Goal: Complete application form: Complete application form

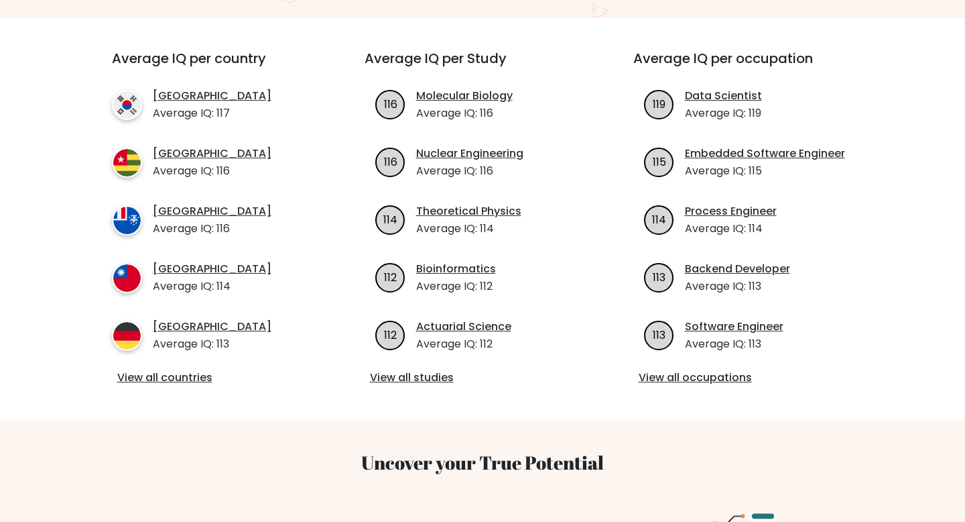
scroll to position [472, 0]
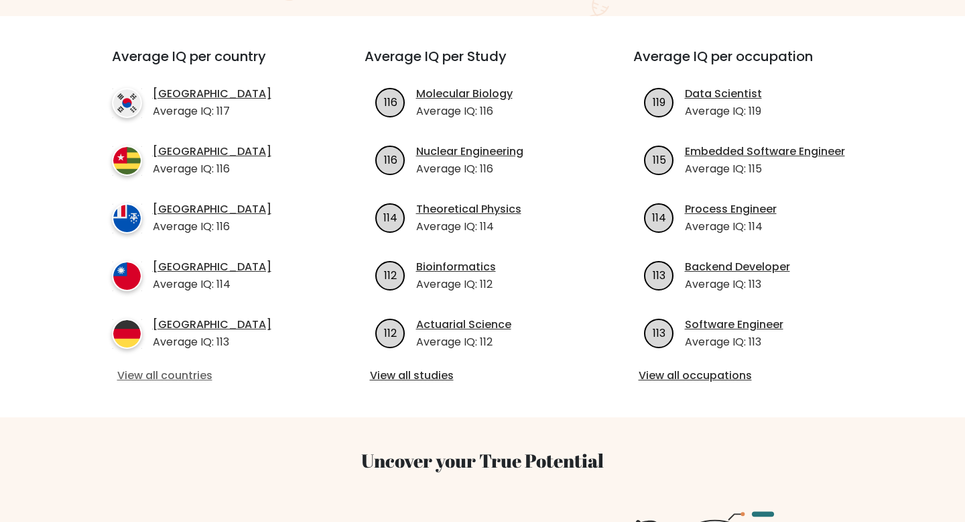
click at [192, 367] on link "View all countries" at bounding box center [214, 375] width 194 height 16
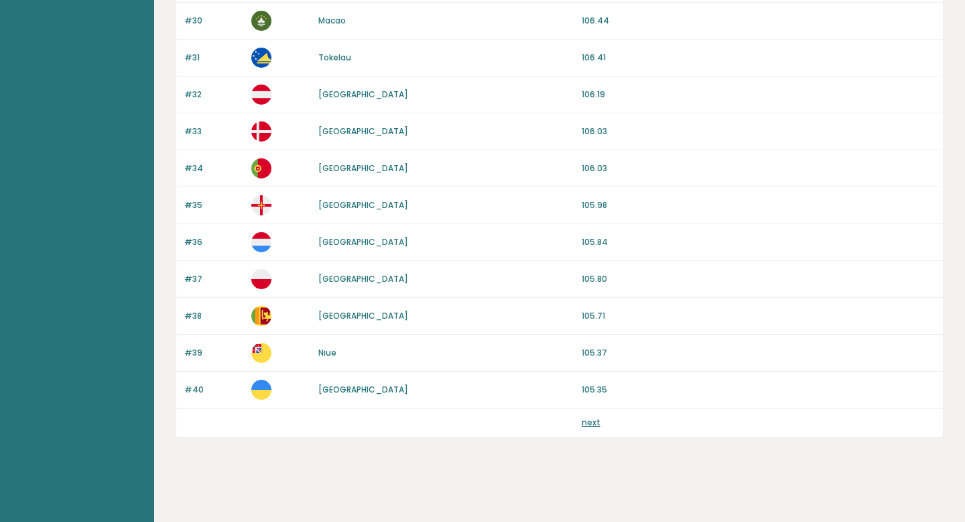
scroll to position [1219, 0]
click at [587, 422] on link "next" at bounding box center [591, 420] width 19 height 11
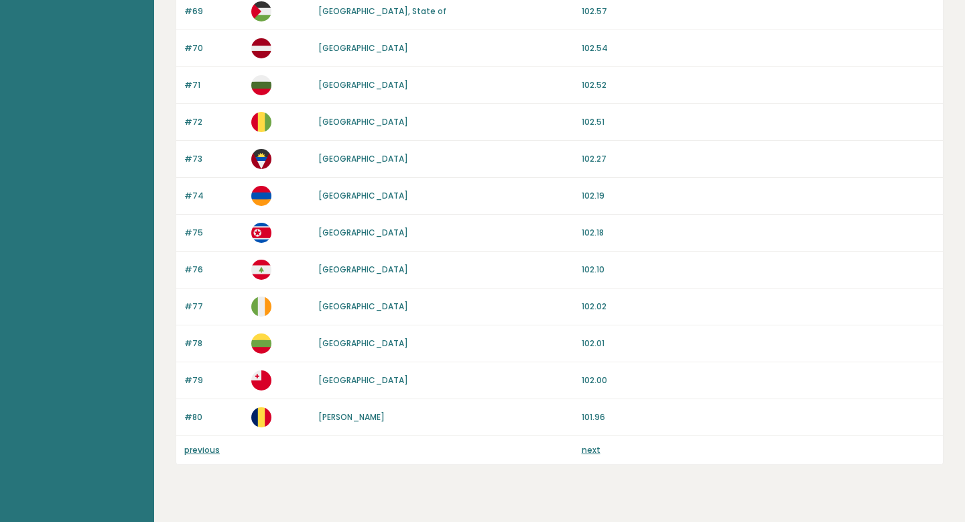
scroll to position [1219, 0]
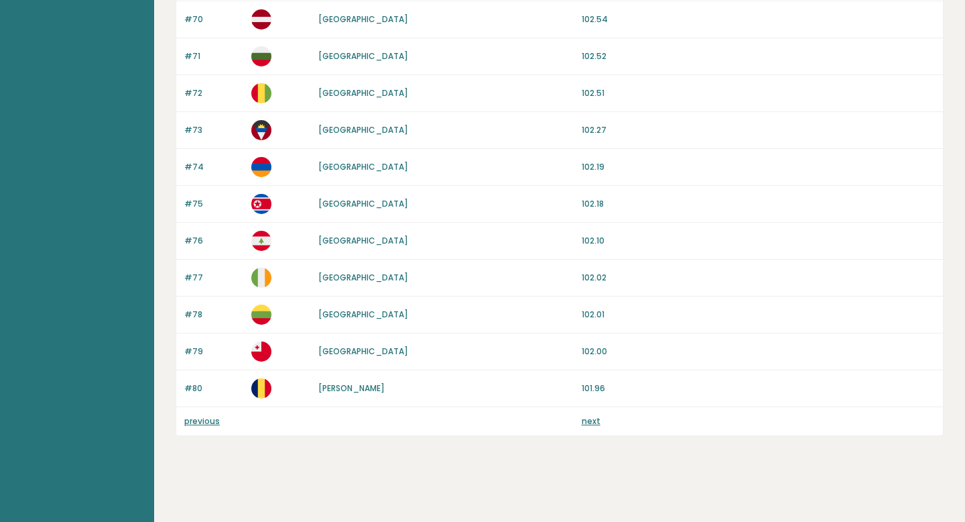
click at [589, 422] on link "next" at bounding box center [591, 420] width 19 height 11
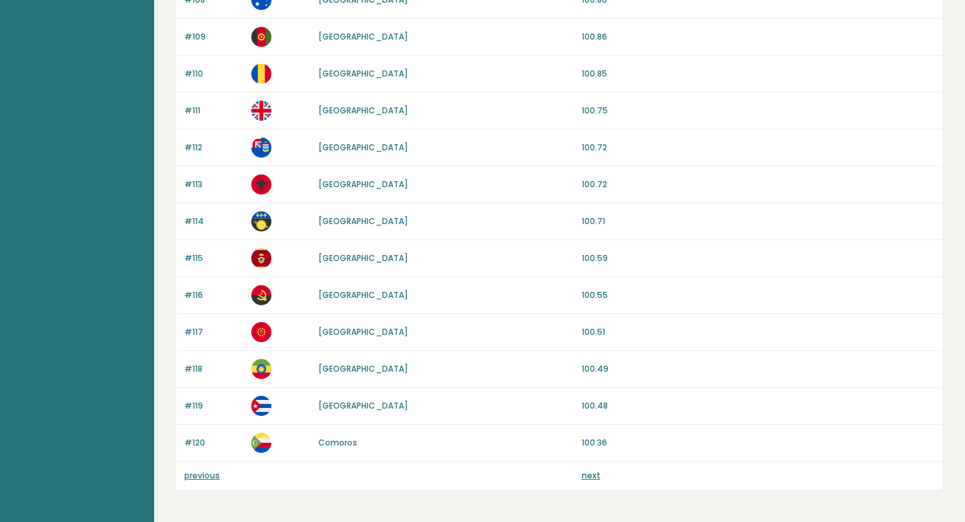
scroll to position [1219, 0]
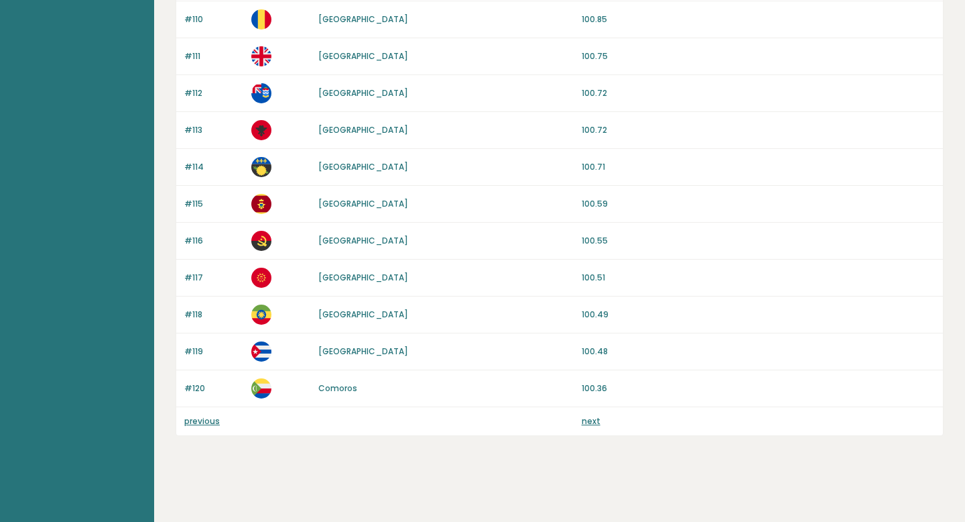
click at [589, 422] on link "next" at bounding box center [591, 420] width 19 height 11
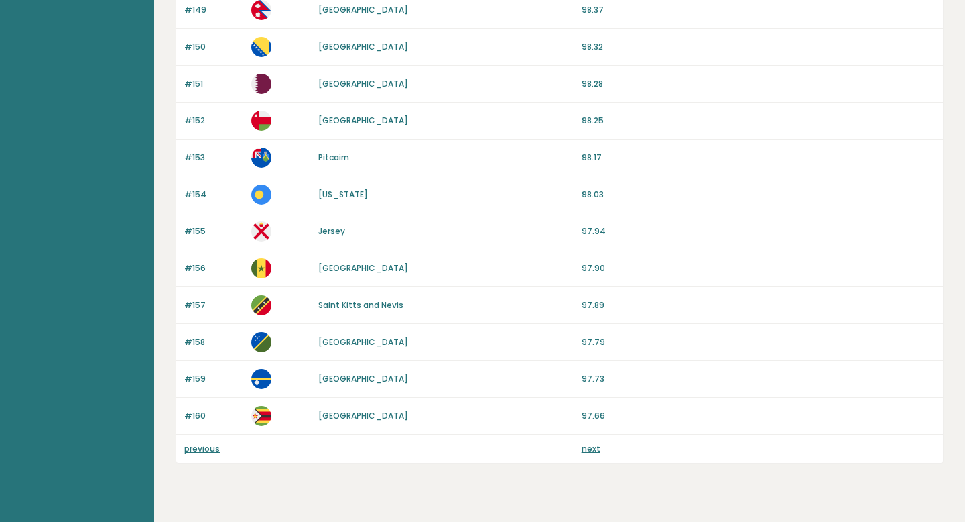
scroll to position [1219, 0]
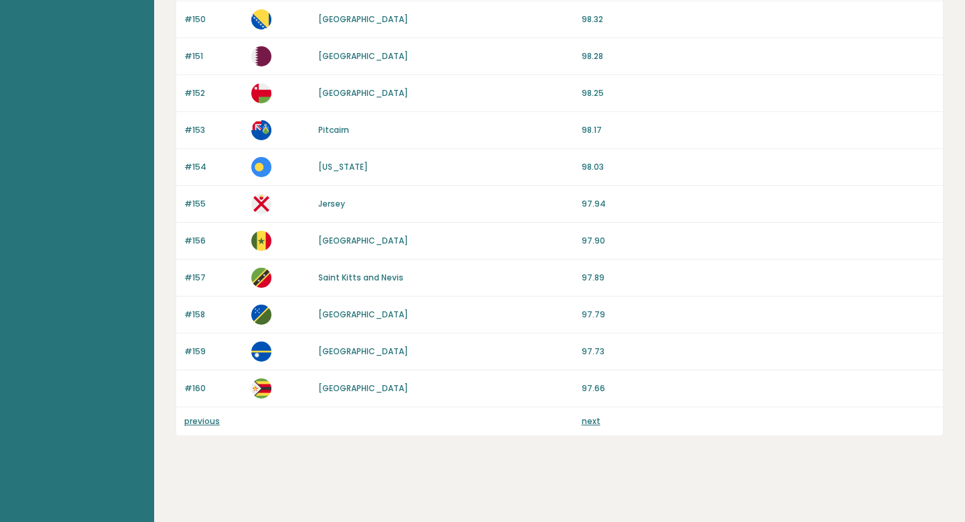
click at [595, 418] on link "next" at bounding box center [591, 420] width 19 height 11
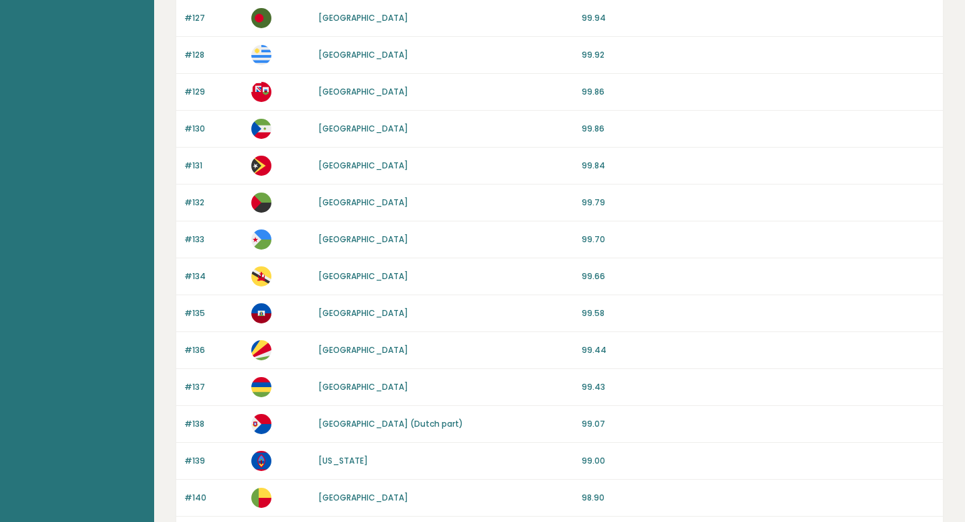
scroll to position [0, 0]
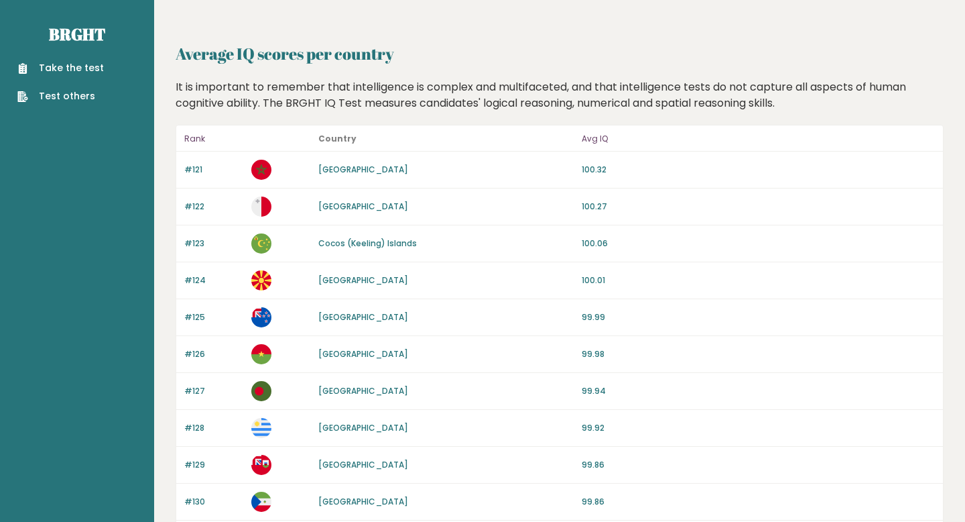
click at [84, 69] on link "Take the test" at bounding box center [60, 68] width 86 height 14
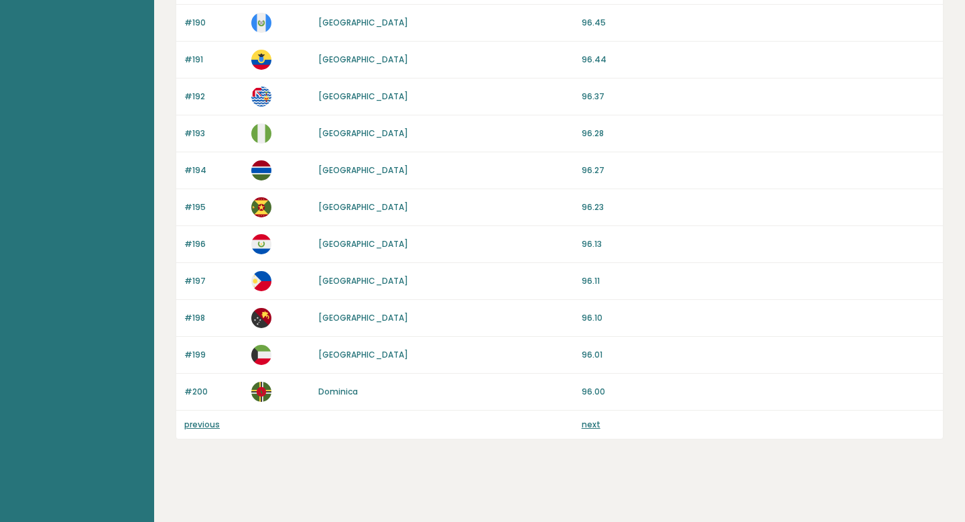
scroll to position [1219, 0]
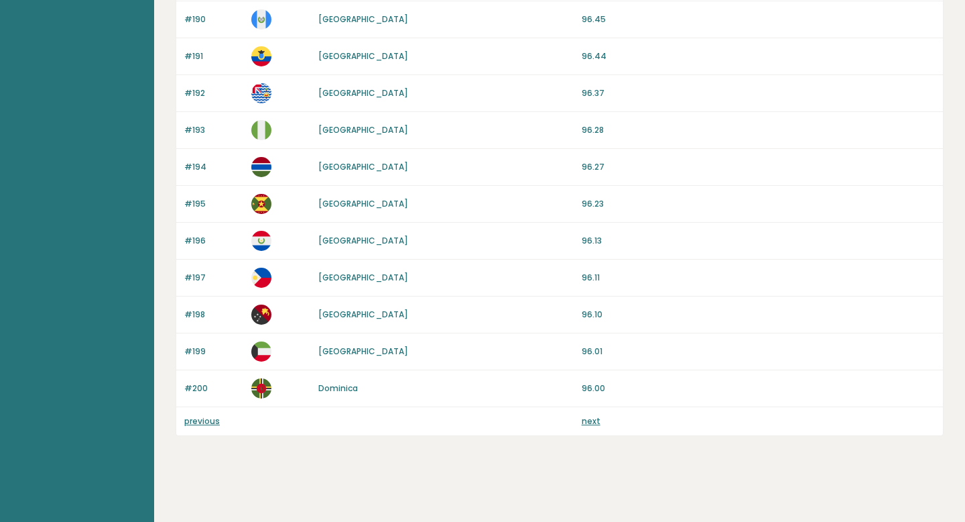
click at [595, 418] on link "next" at bounding box center [591, 420] width 19 height 11
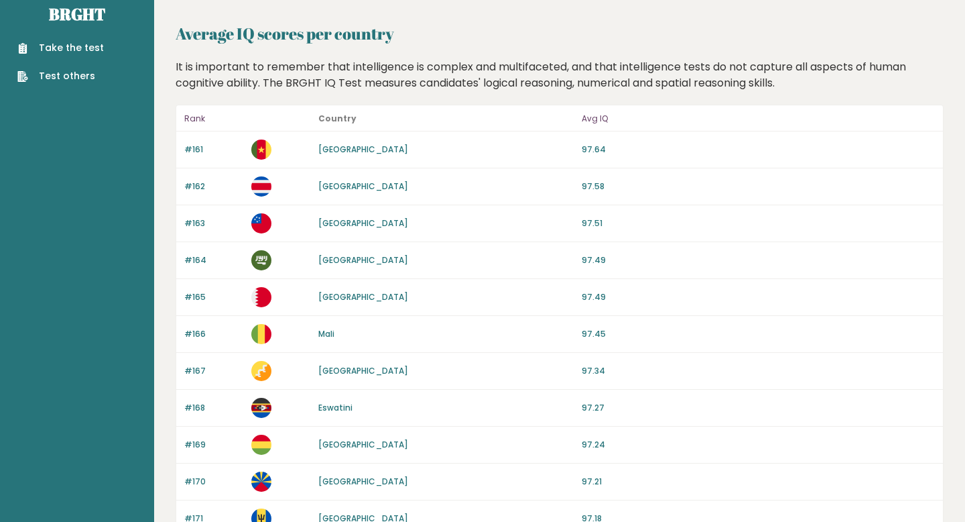
scroll to position [0, 0]
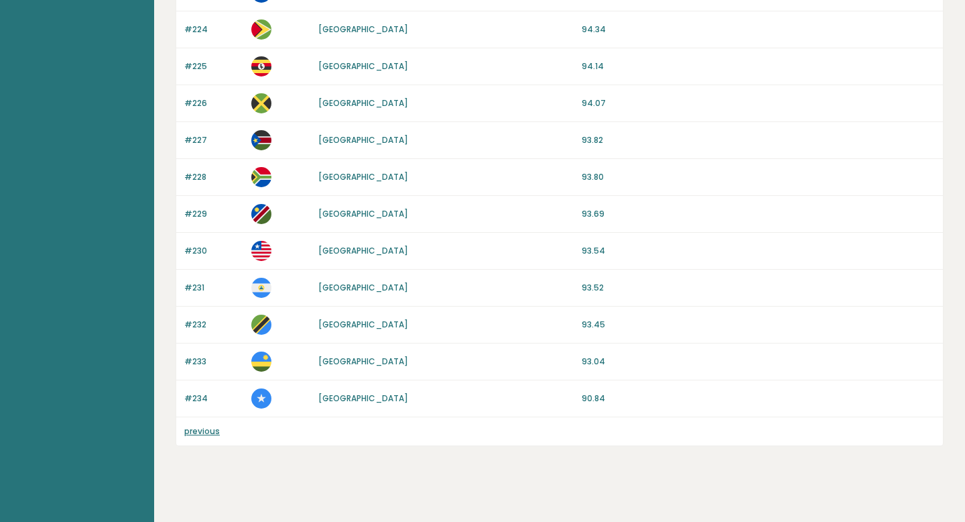
scroll to position [998, 0]
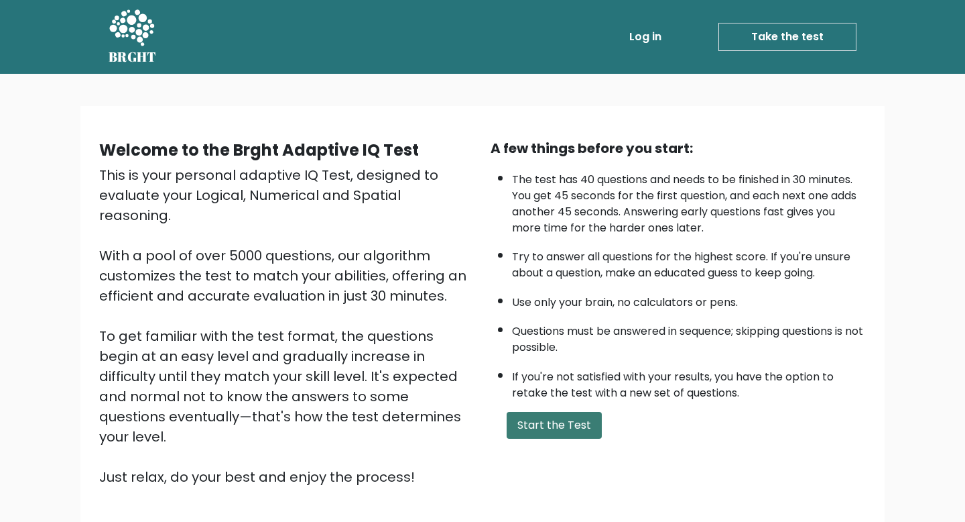
click at [542, 419] on button "Start the Test" at bounding box center [554, 425] width 95 height 27
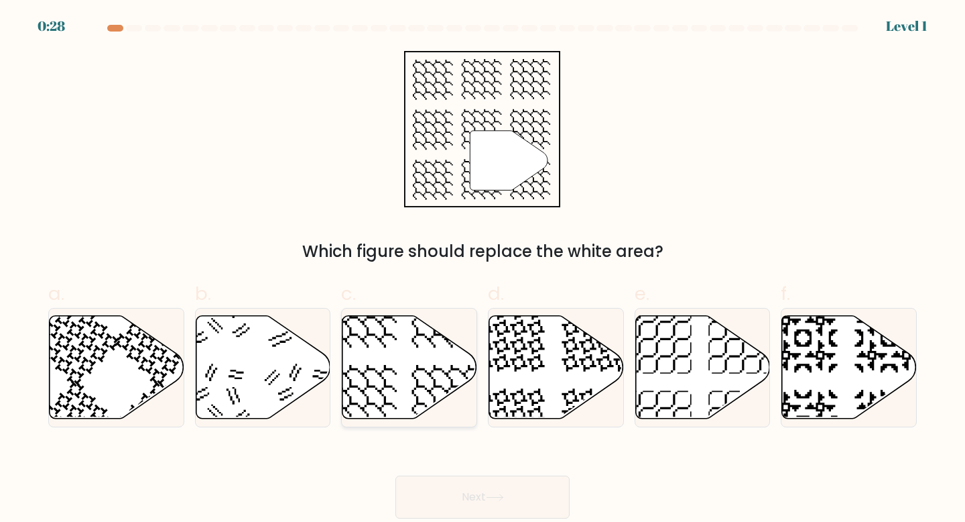
click at [430, 350] on icon at bounding box center [410, 366] width 135 height 103
click at [483, 270] on input "c." at bounding box center [483, 265] width 1 height 9
radio input "true"
click at [477, 490] on button "Next" at bounding box center [483, 496] width 174 height 43
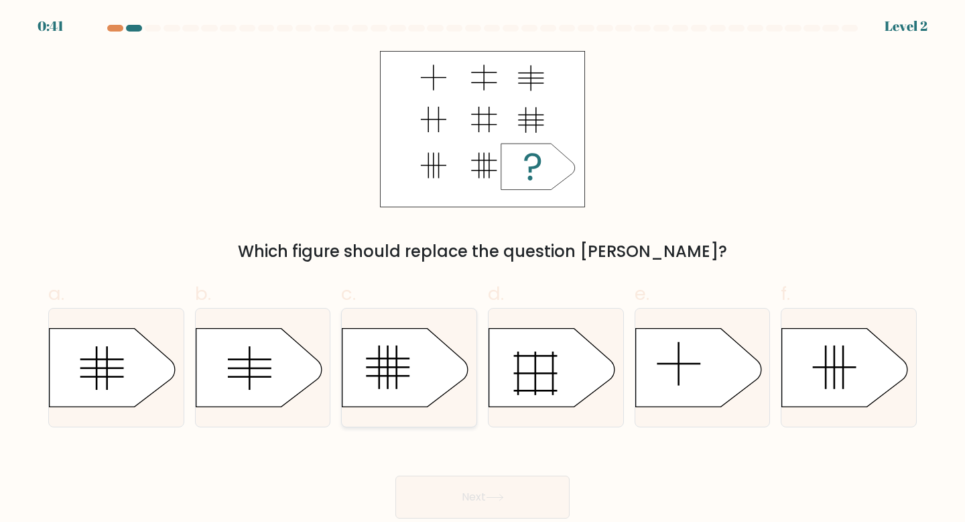
click at [381, 383] on icon at bounding box center [406, 367] width 126 height 78
click at [483, 270] on input "c." at bounding box center [483, 265] width 1 height 9
radio input "true"
click at [438, 496] on button "Next" at bounding box center [483, 496] width 174 height 43
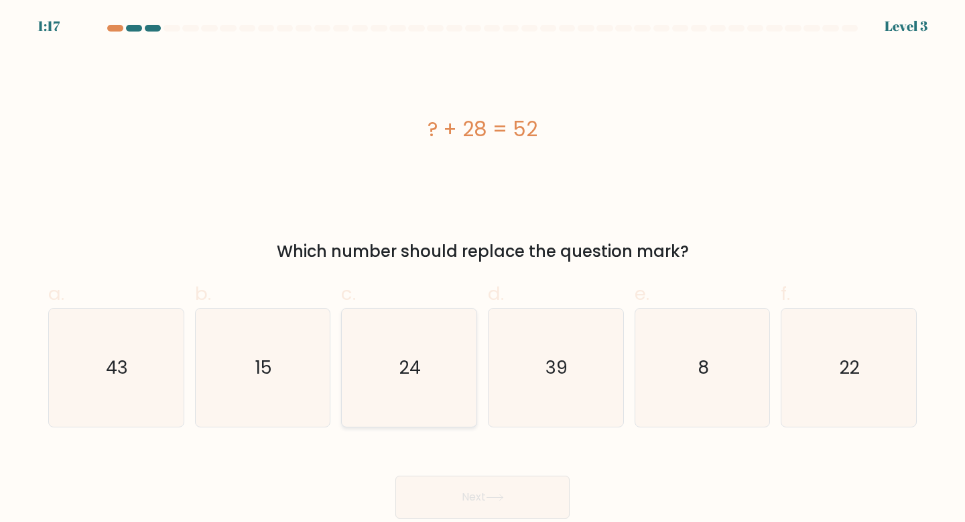
click at [424, 347] on icon "24" at bounding box center [409, 367] width 119 height 119
click at [483, 270] on input "c. 24" at bounding box center [483, 265] width 1 height 9
radio input "true"
click at [440, 501] on button "Next" at bounding box center [483, 496] width 174 height 43
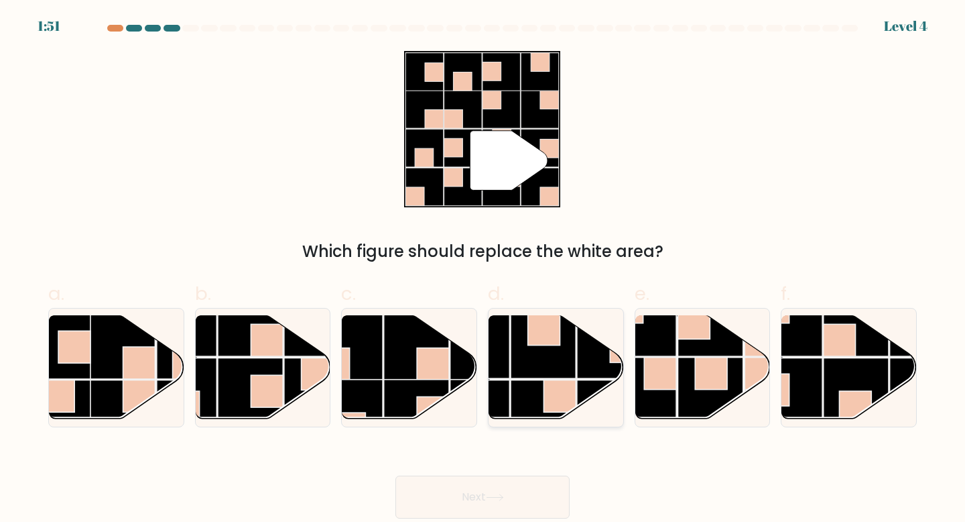
click at [536, 383] on rect at bounding box center [544, 413] width 66 height 66
click at [483, 270] on input "d." at bounding box center [483, 265] width 1 height 9
radio input "true"
click at [463, 500] on button "Next" at bounding box center [483, 496] width 174 height 43
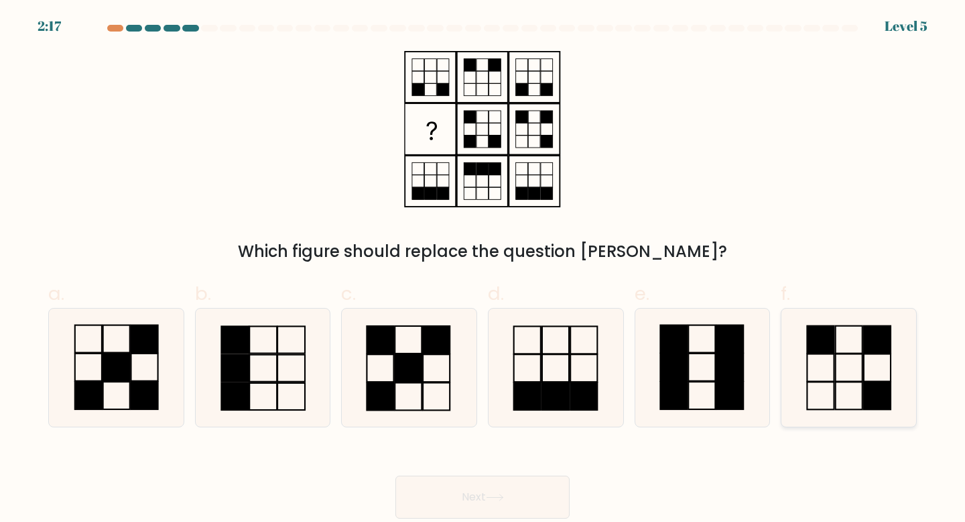
click at [821, 360] on icon at bounding box center [849, 367] width 119 height 119
click at [483, 270] on input "f." at bounding box center [483, 265] width 1 height 9
radio input "true"
click at [552, 493] on button "Next" at bounding box center [483, 496] width 174 height 43
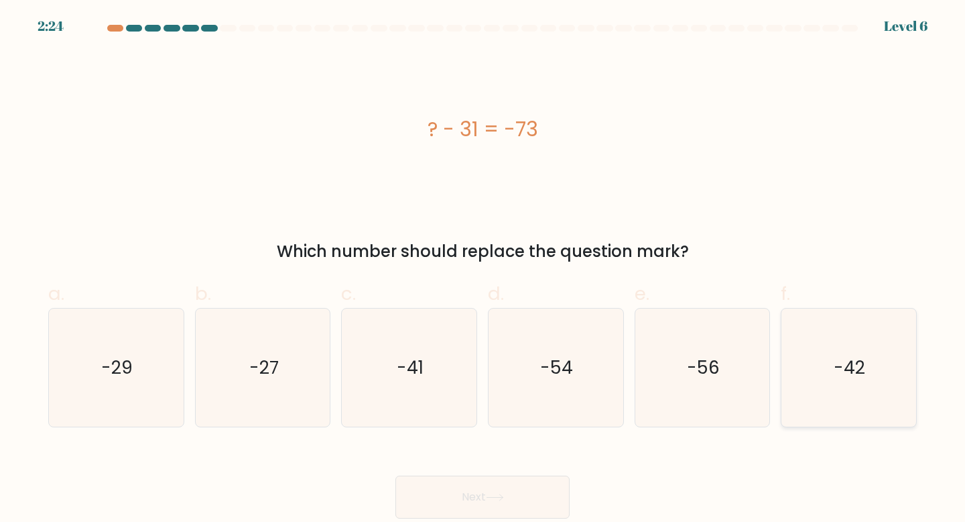
click at [842, 354] on icon "-42" at bounding box center [849, 367] width 119 height 119
click at [483, 270] on input "f. -42" at bounding box center [483, 265] width 1 height 9
radio input "true"
click at [542, 484] on button "Next" at bounding box center [483, 496] width 174 height 43
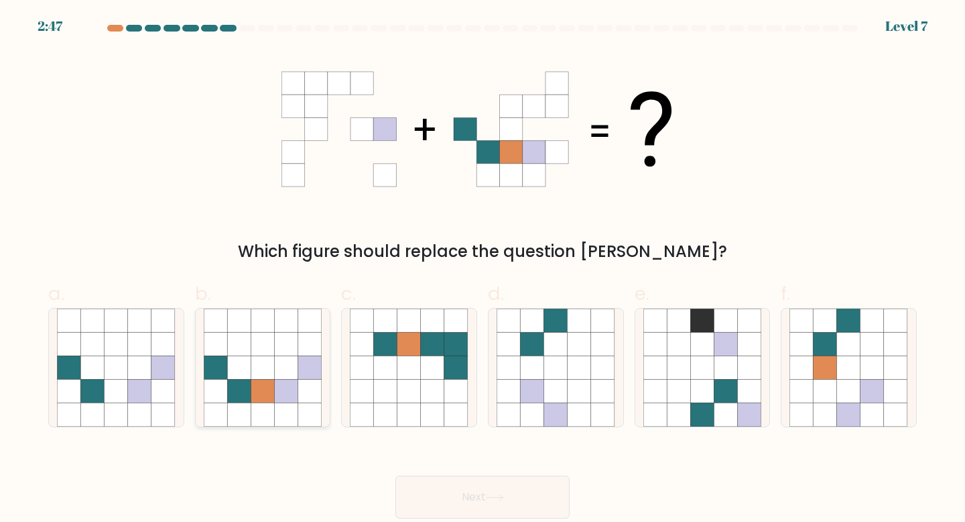
click at [251, 377] on icon at bounding box center [262, 366] width 23 height 23
click at [483, 270] on input "b." at bounding box center [483, 265] width 1 height 9
radio input "true"
click at [487, 497] on button "Next" at bounding box center [483, 496] width 174 height 43
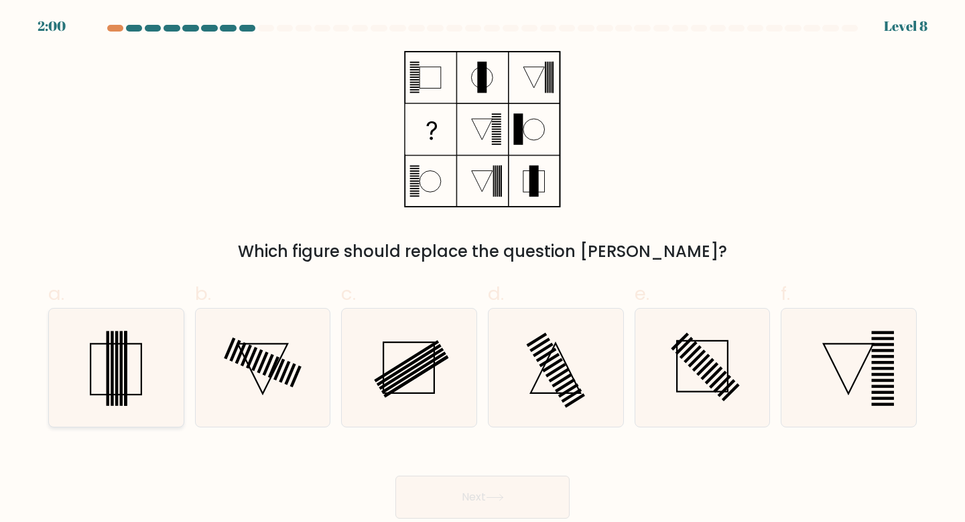
click at [172, 357] on icon at bounding box center [116, 367] width 119 height 119
click at [483, 270] on input "a." at bounding box center [483, 265] width 1 height 9
radio input "true"
click at [425, 486] on button "Next" at bounding box center [483, 496] width 174 height 43
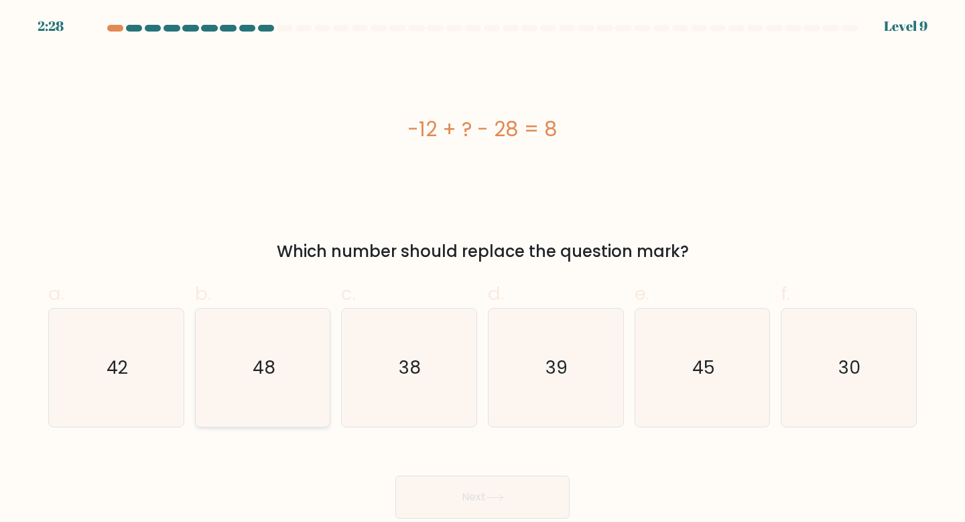
click at [272, 381] on icon "48" at bounding box center [263, 367] width 119 height 119
click at [483, 270] on input "b. 48" at bounding box center [483, 265] width 1 height 9
radio input "true"
click at [458, 490] on button "Next" at bounding box center [483, 496] width 174 height 43
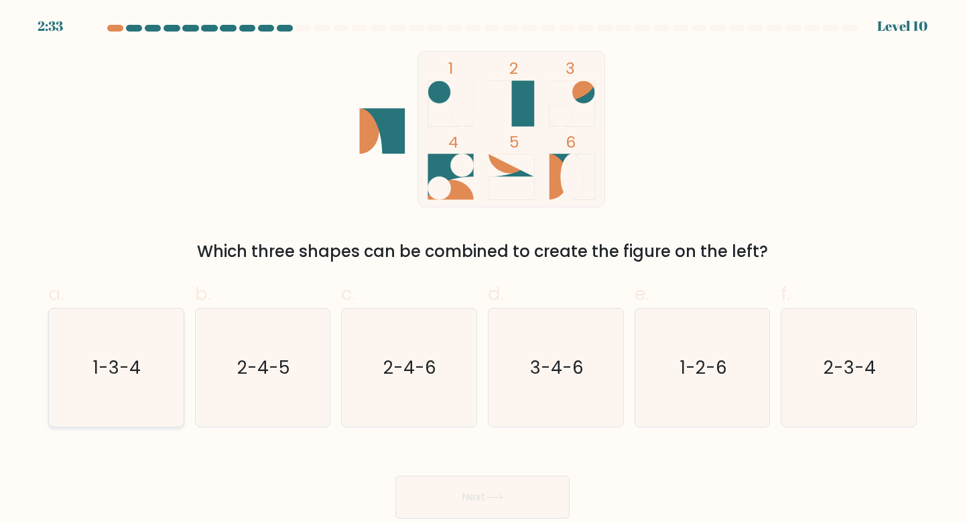
click at [156, 359] on icon "1-3-4" at bounding box center [116, 367] width 119 height 119
click at [483, 270] on input "a. 1-3-4" at bounding box center [483, 265] width 1 height 9
radio input "true"
click at [489, 502] on button "Next" at bounding box center [483, 496] width 174 height 43
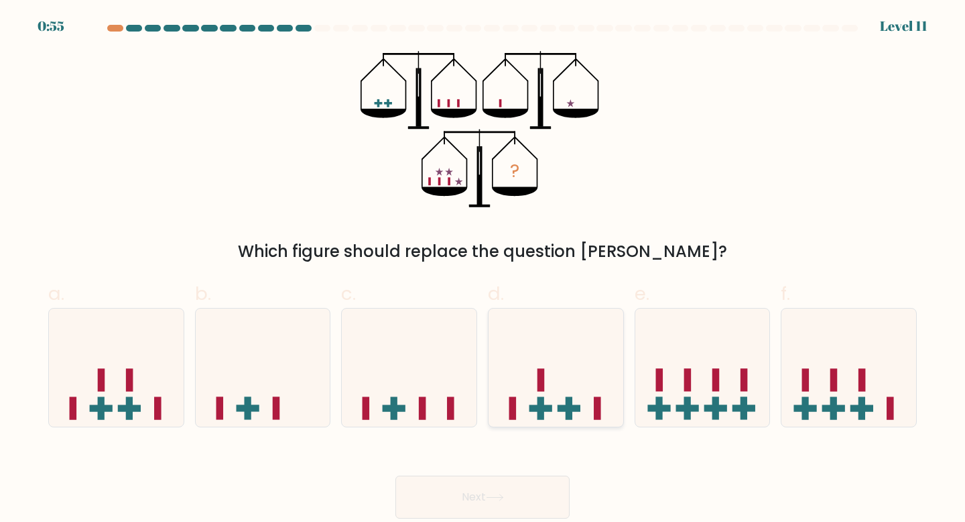
click at [591, 387] on icon at bounding box center [556, 367] width 135 height 111
click at [483, 270] on input "d." at bounding box center [483, 265] width 1 height 9
radio input "true"
click at [524, 493] on button "Next" at bounding box center [483, 496] width 174 height 43
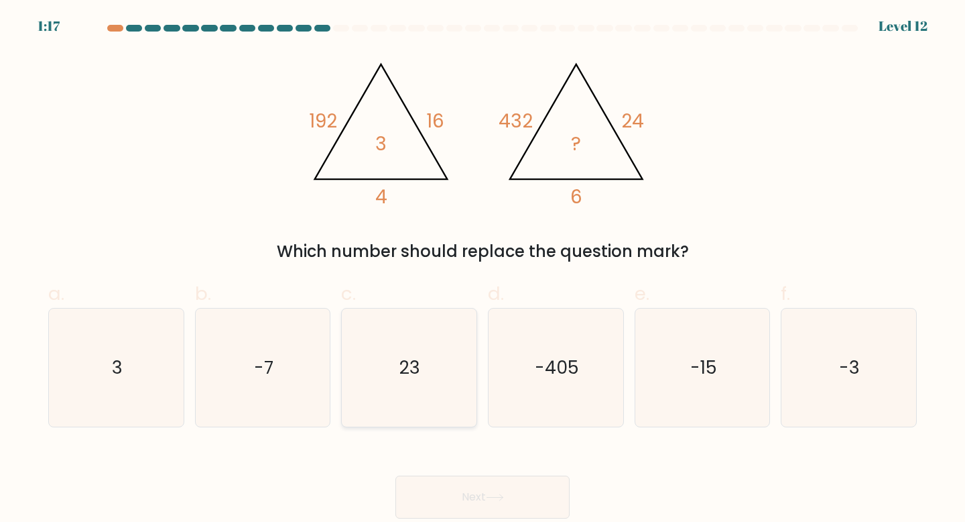
click at [408, 381] on icon "23" at bounding box center [409, 367] width 119 height 119
click at [483, 270] on input "c. 23" at bounding box center [483, 265] width 1 height 9
radio input "true"
click at [467, 490] on button "Next" at bounding box center [483, 496] width 174 height 43
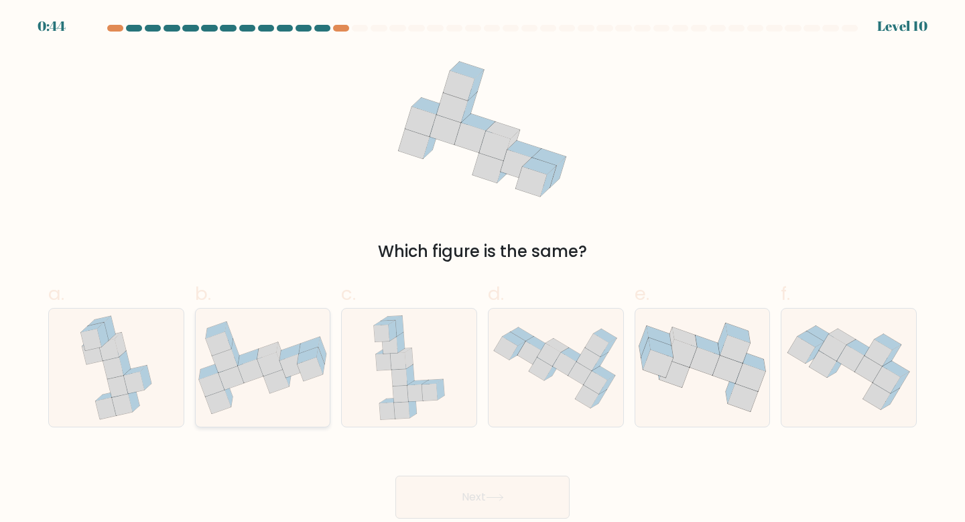
click at [298, 374] on icon at bounding box center [263, 367] width 135 height 93
click at [483, 270] on input "b." at bounding box center [483, 265] width 1 height 9
radio input "true"
click at [446, 487] on button "Next" at bounding box center [483, 496] width 174 height 43
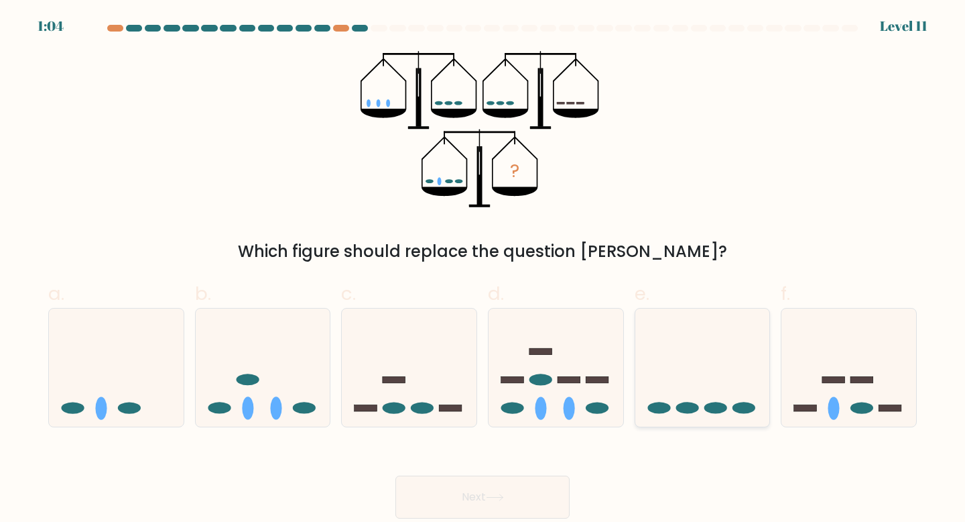
click at [661, 385] on icon at bounding box center [703, 367] width 135 height 111
click at [483, 270] on input "e." at bounding box center [483, 265] width 1 height 9
radio input "true"
click at [661, 385] on icon at bounding box center [702, 367] width 133 height 111
click at [483, 270] on input "e." at bounding box center [483, 265] width 1 height 9
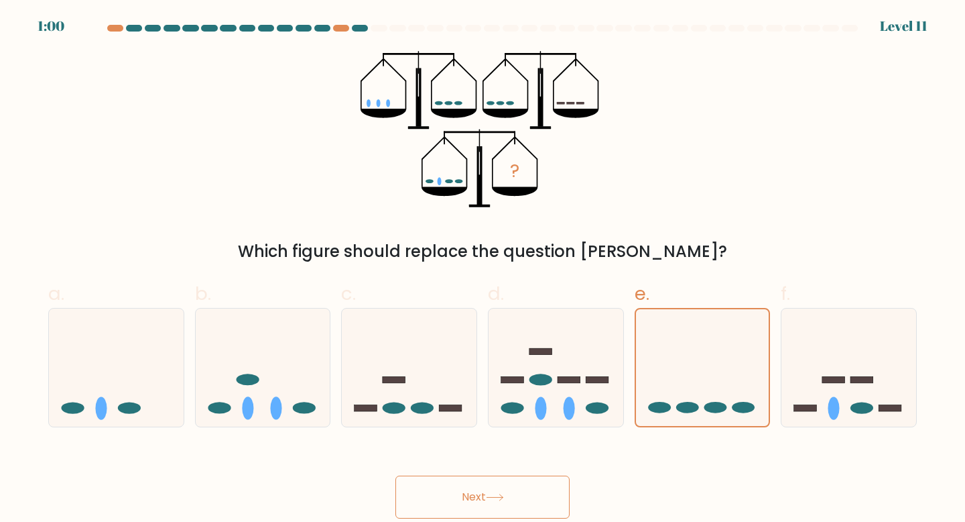
click at [522, 487] on button "Next" at bounding box center [483, 496] width 174 height 43
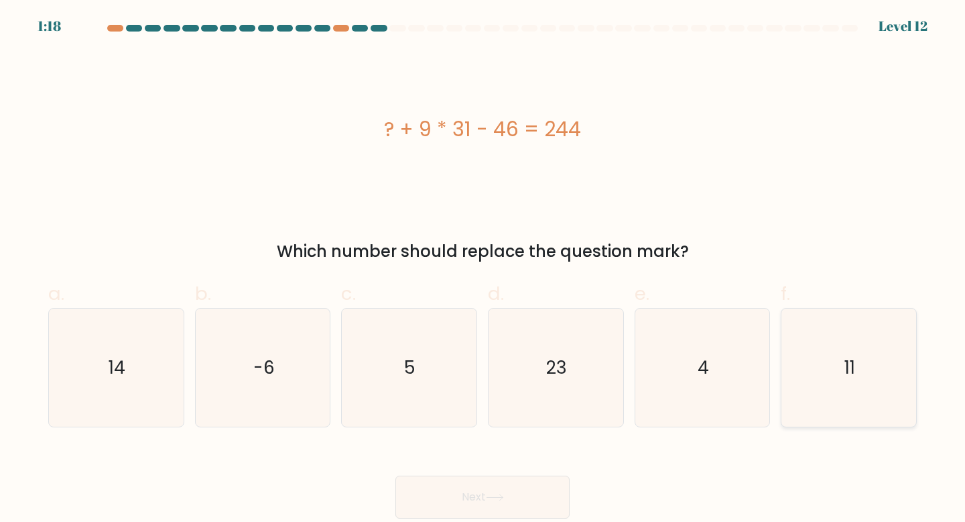
click at [838, 396] on icon "11" at bounding box center [849, 367] width 119 height 119
click at [483, 270] on input "f. 11" at bounding box center [483, 265] width 1 height 9
radio input "true"
click at [547, 491] on button "Next" at bounding box center [483, 496] width 174 height 43
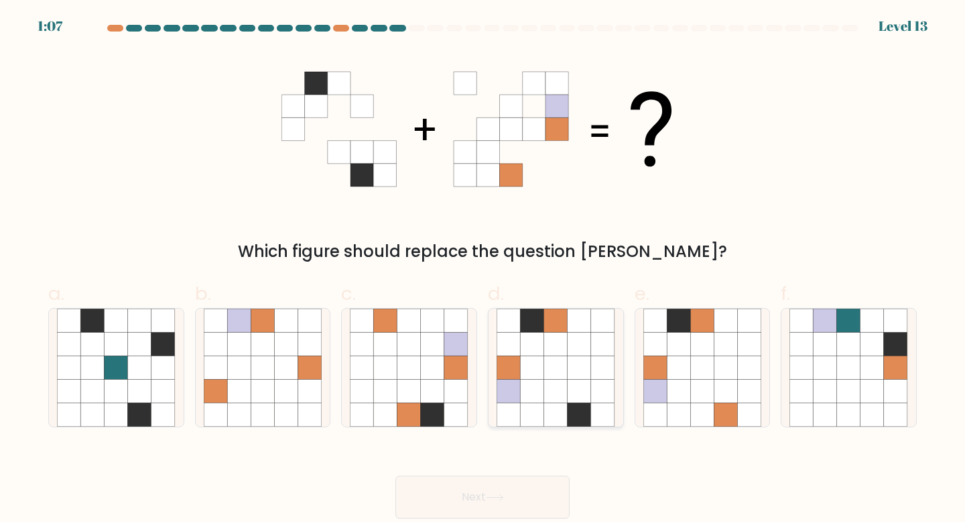
click at [543, 375] on icon at bounding box center [532, 366] width 23 height 23
click at [483, 270] on input "d." at bounding box center [483, 265] width 1 height 9
radio input "true"
click at [483, 492] on button "Next" at bounding box center [483, 496] width 174 height 43
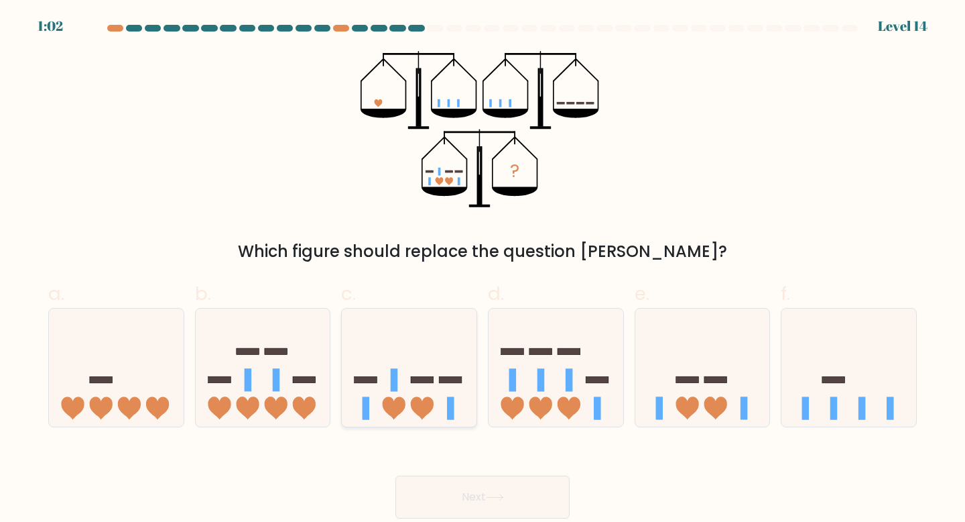
click at [433, 389] on icon at bounding box center [409, 367] width 135 height 111
click at [483, 270] on input "c." at bounding box center [483, 265] width 1 height 9
radio input "true"
click at [477, 499] on button "Next" at bounding box center [483, 496] width 174 height 43
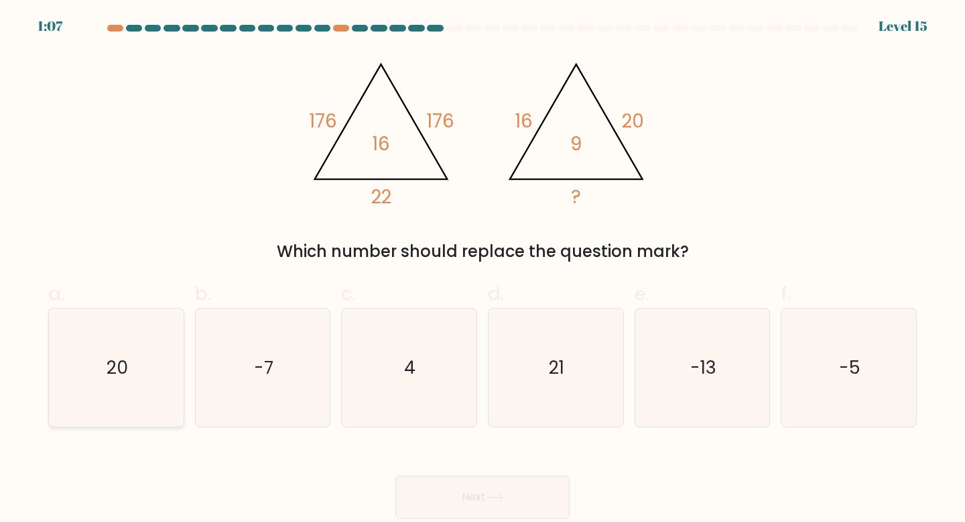
click at [137, 344] on icon "20" at bounding box center [116, 367] width 119 height 119
click at [483, 270] on input "a. 20" at bounding box center [483, 265] width 1 height 9
radio input "true"
click at [444, 491] on button "Next" at bounding box center [483, 496] width 174 height 43
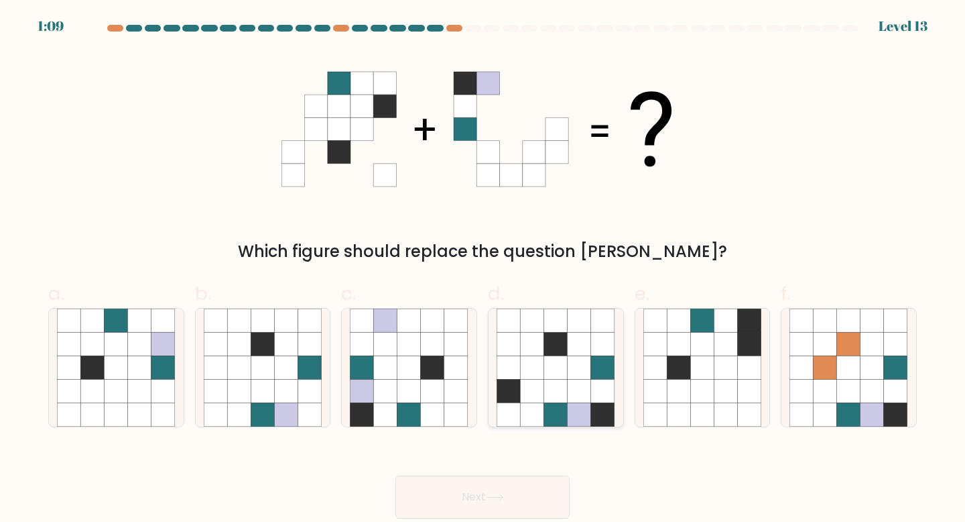
click at [536, 395] on icon at bounding box center [532, 390] width 23 height 23
click at [483, 270] on input "d." at bounding box center [483, 265] width 1 height 9
radio input "true"
click at [492, 491] on button "Next" at bounding box center [483, 496] width 174 height 43
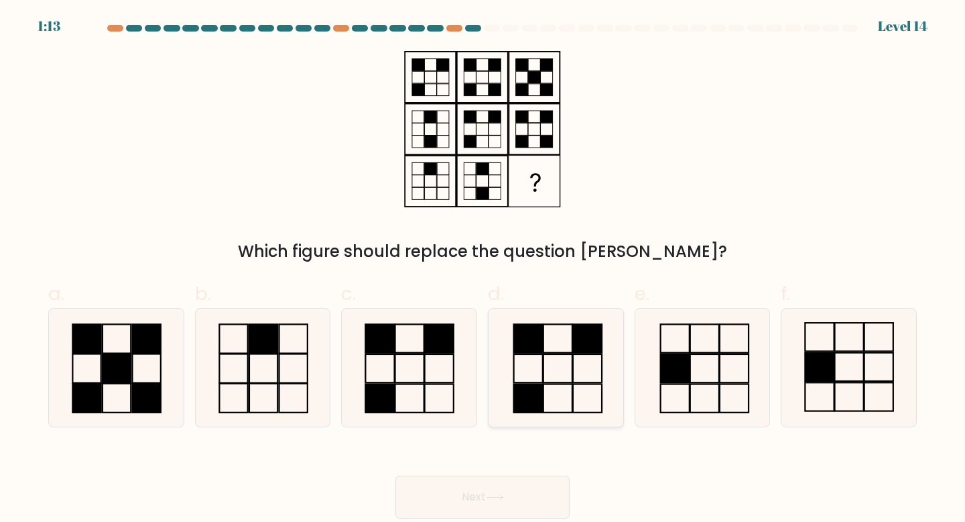
click at [540, 376] on icon at bounding box center [556, 367] width 119 height 119
click at [483, 270] on input "d." at bounding box center [483, 265] width 1 height 9
radio input "true"
click at [492, 504] on button "Next" at bounding box center [483, 496] width 174 height 43
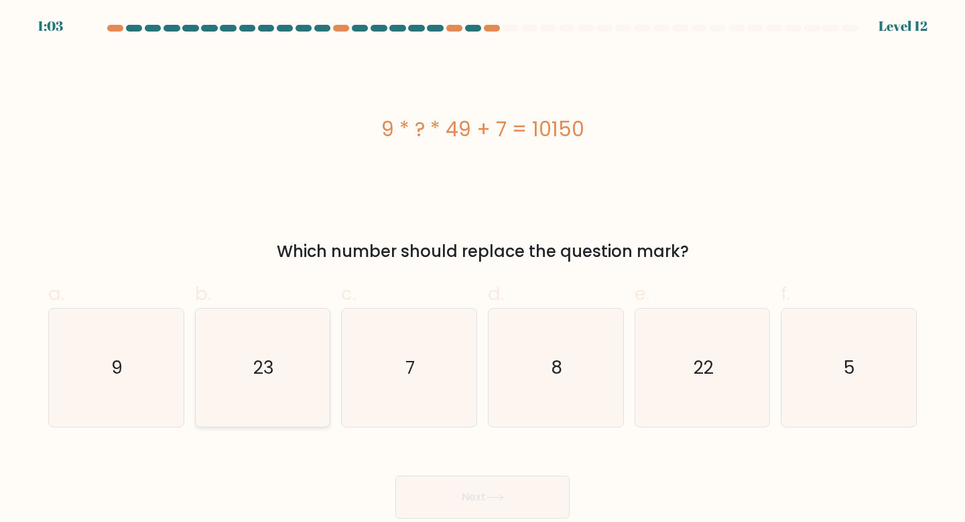
click at [251, 379] on icon "23" at bounding box center [263, 367] width 119 height 119
click at [483, 270] on input "b. 23" at bounding box center [483, 265] width 1 height 9
radio input "true"
click at [434, 484] on button "Next" at bounding box center [483, 496] width 174 height 43
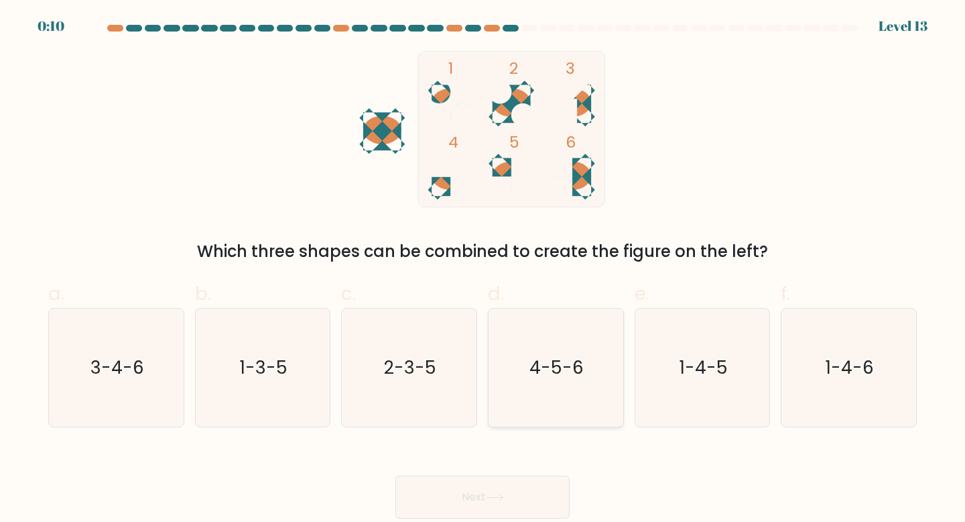
click at [587, 337] on icon "4-5-6" at bounding box center [556, 367] width 119 height 119
click at [483, 270] on input "d. 4-5-6" at bounding box center [483, 265] width 1 height 9
radio input "true"
click at [490, 500] on icon at bounding box center [495, 496] width 18 height 7
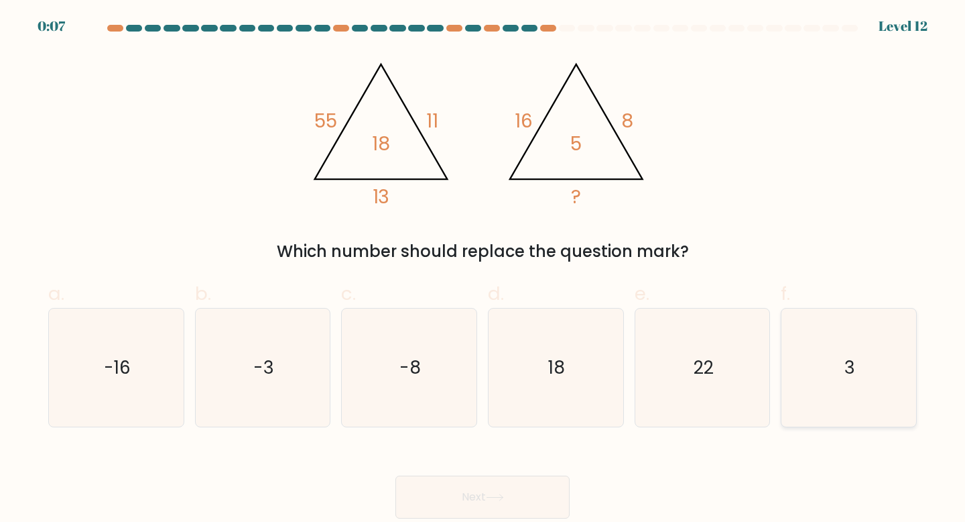
click at [851, 347] on icon "3" at bounding box center [849, 367] width 119 height 119
click at [483, 270] on input "f. 3" at bounding box center [483, 265] width 1 height 9
radio input "true"
click at [529, 493] on button "Next" at bounding box center [483, 496] width 174 height 43
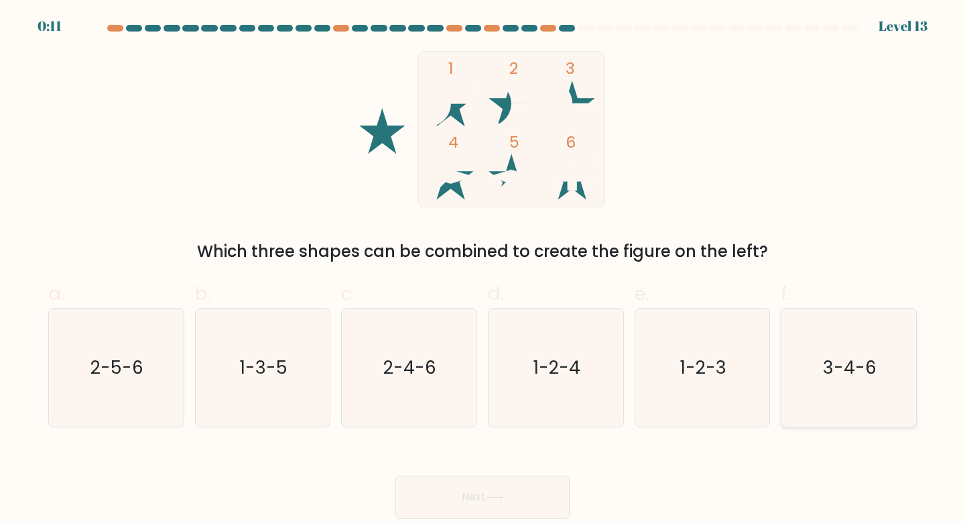
click at [809, 365] on icon "3-4-6" at bounding box center [849, 367] width 119 height 119
click at [483, 270] on input "f. 3-4-6" at bounding box center [483, 265] width 1 height 9
radio input "true"
click at [698, 367] on text "1-2-3" at bounding box center [703, 367] width 46 height 25
click at [483, 270] on input "e. 1-2-3" at bounding box center [483, 265] width 1 height 9
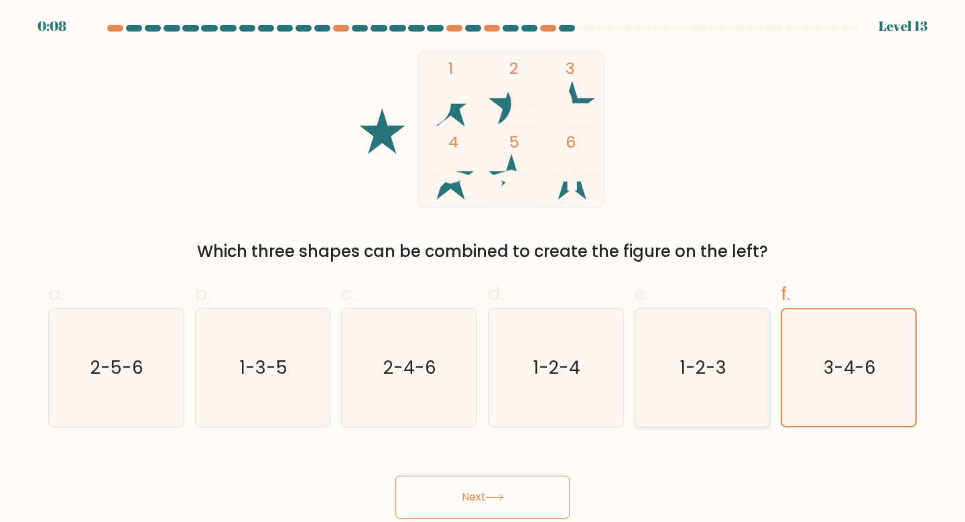
radio input "true"
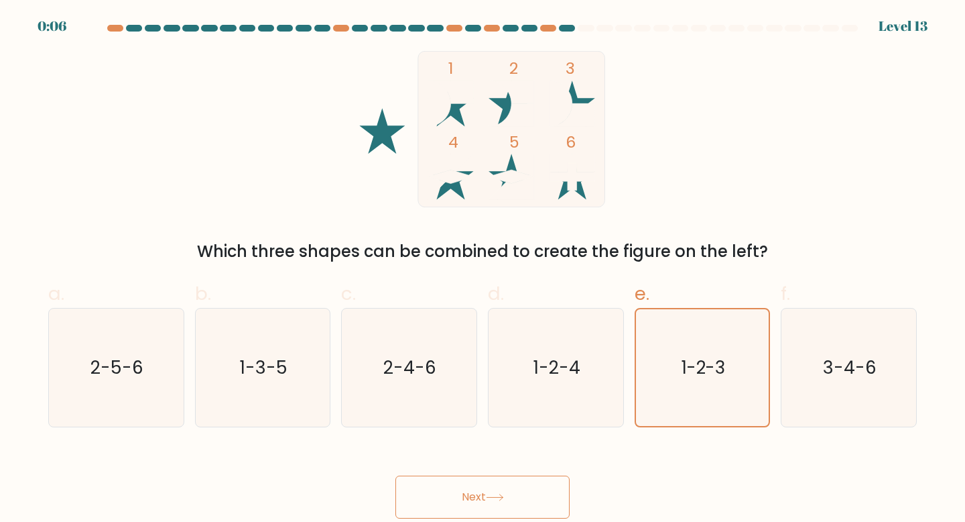
click at [475, 495] on button "Next" at bounding box center [483, 496] width 174 height 43
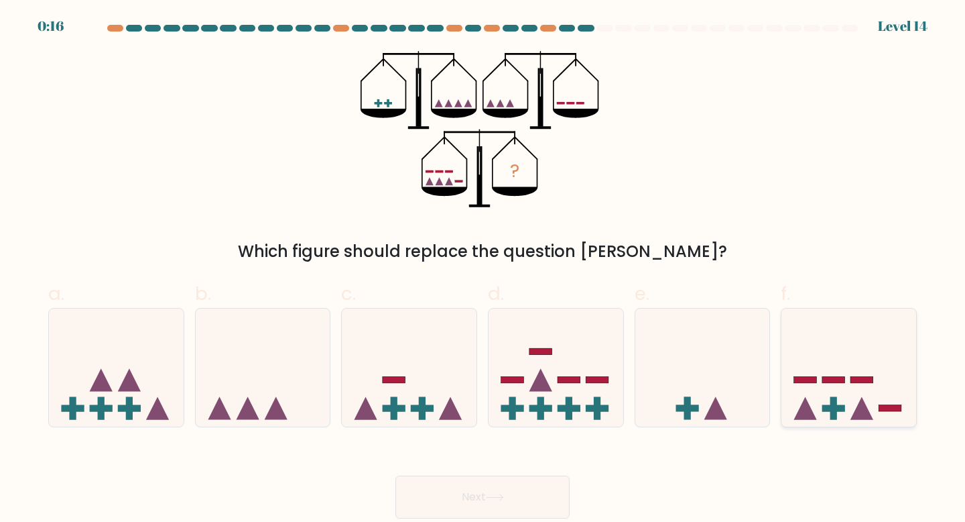
click at [859, 384] on icon at bounding box center [849, 367] width 135 height 111
click at [483, 270] on input "f." at bounding box center [483, 265] width 1 height 9
radio input "true"
click at [552, 499] on button "Next" at bounding box center [483, 496] width 174 height 43
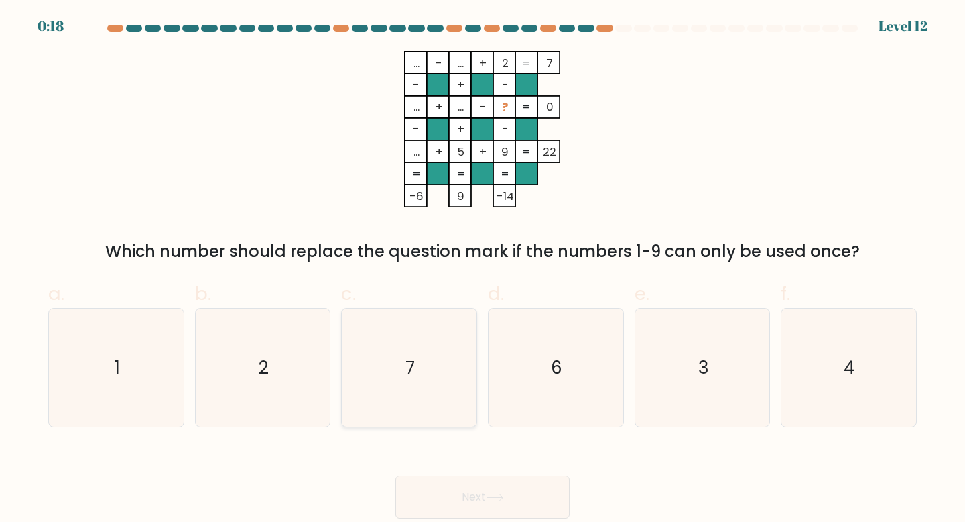
click at [427, 373] on icon "7" at bounding box center [409, 367] width 119 height 119
click at [483, 270] on input "c. 7" at bounding box center [483, 265] width 1 height 9
radio input "true"
click at [444, 487] on button "Next" at bounding box center [483, 496] width 174 height 43
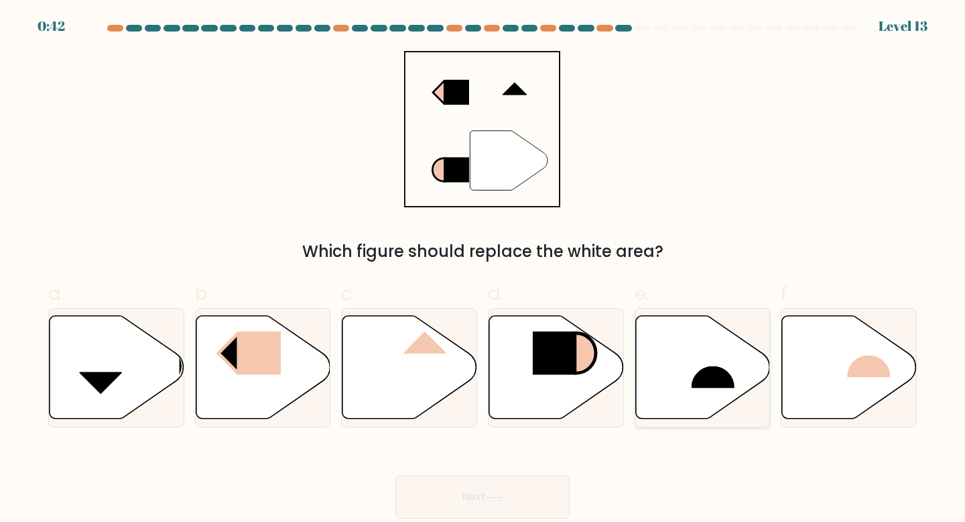
click at [678, 383] on icon at bounding box center [703, 366] width 135 height 103
click at [483, 270] on input "e." at bounding box center [483, 265] width 1 height 9
radio input "true"
click at [523, 507] on button "Next" at bounding box center [483, 496] width 174 height 43
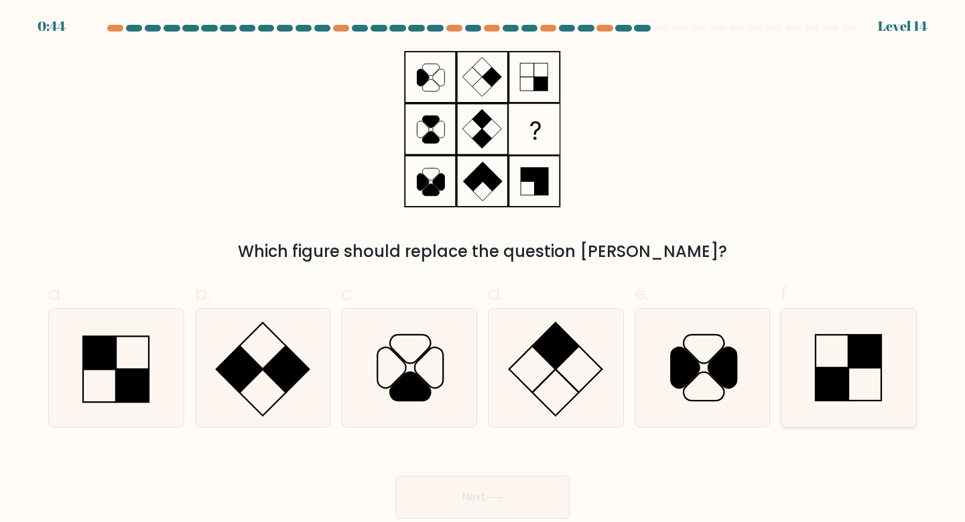
click at [853, 374] on icon at bounding box center [849, 367] width 119 height 119
click at [483, 270] on input "f." at bounding box center [483, 265] width 1 height 9
radio input "true"
click at [555, 490] on button "Next" at bounding box center [483, 496] width 174 height 43
